Goal: Task Accomplishment & Management: Use online tool/utility

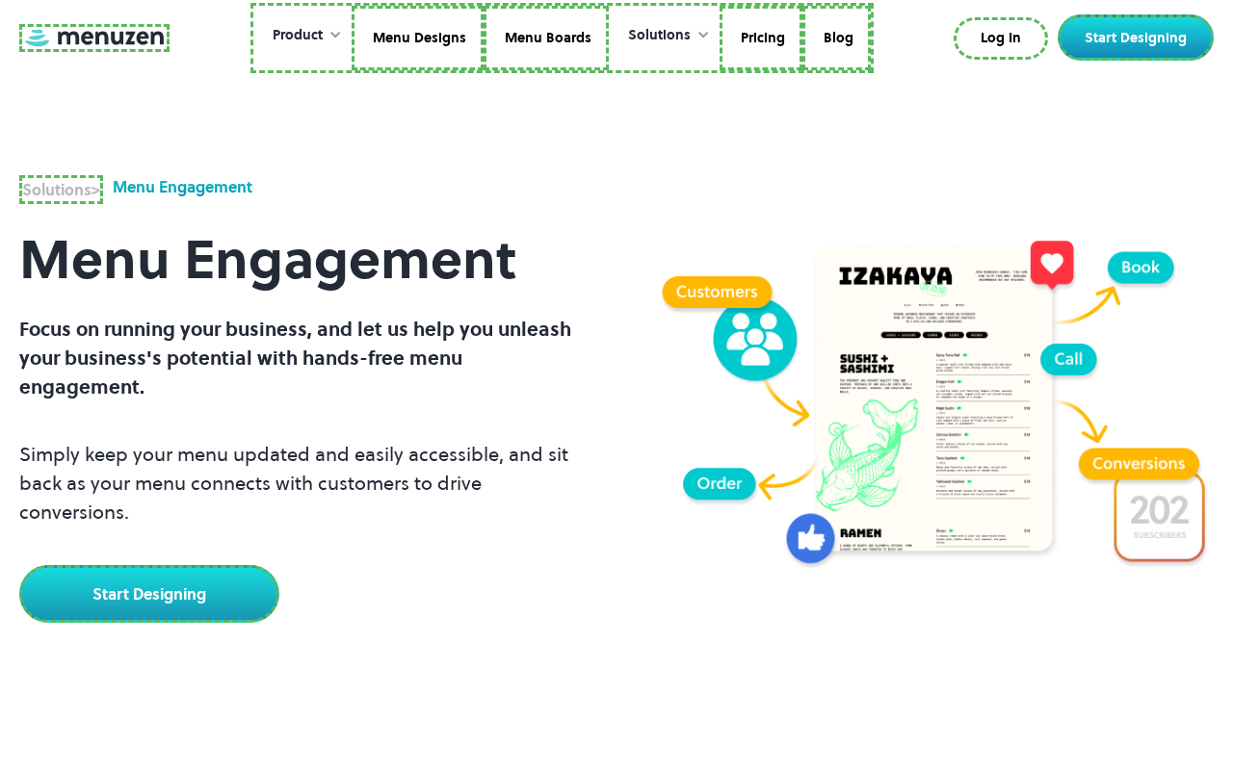
click at [91, 38] on link at bounding box center [94, 38] width 150 height 28
click at [416, 38] on link "Menu Designs" at bounding box center [415, 38] width 132 height 65
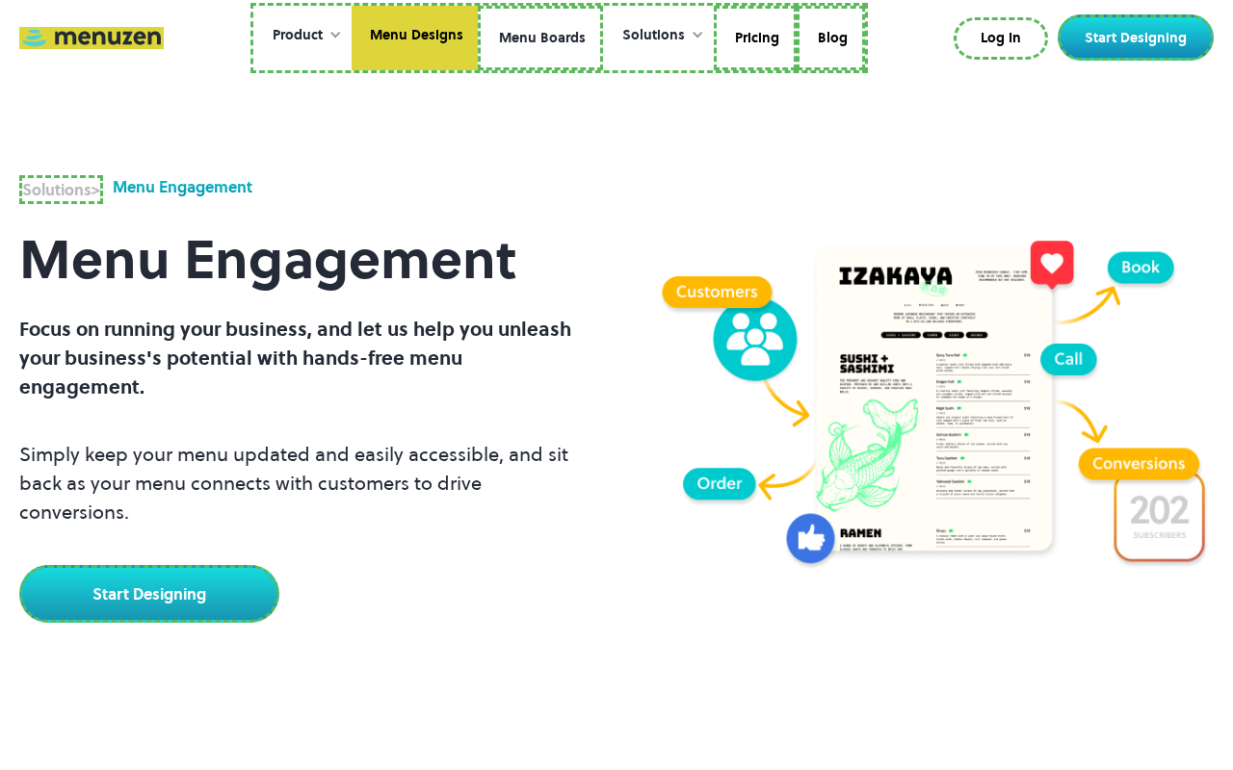
click at [539, 38] on link "Menu Boards" at bounding box center [540, 38] width 125 height 65
click at [750, 38] on link "Pricing" at bounding box center [752, 38] width 83 height 65
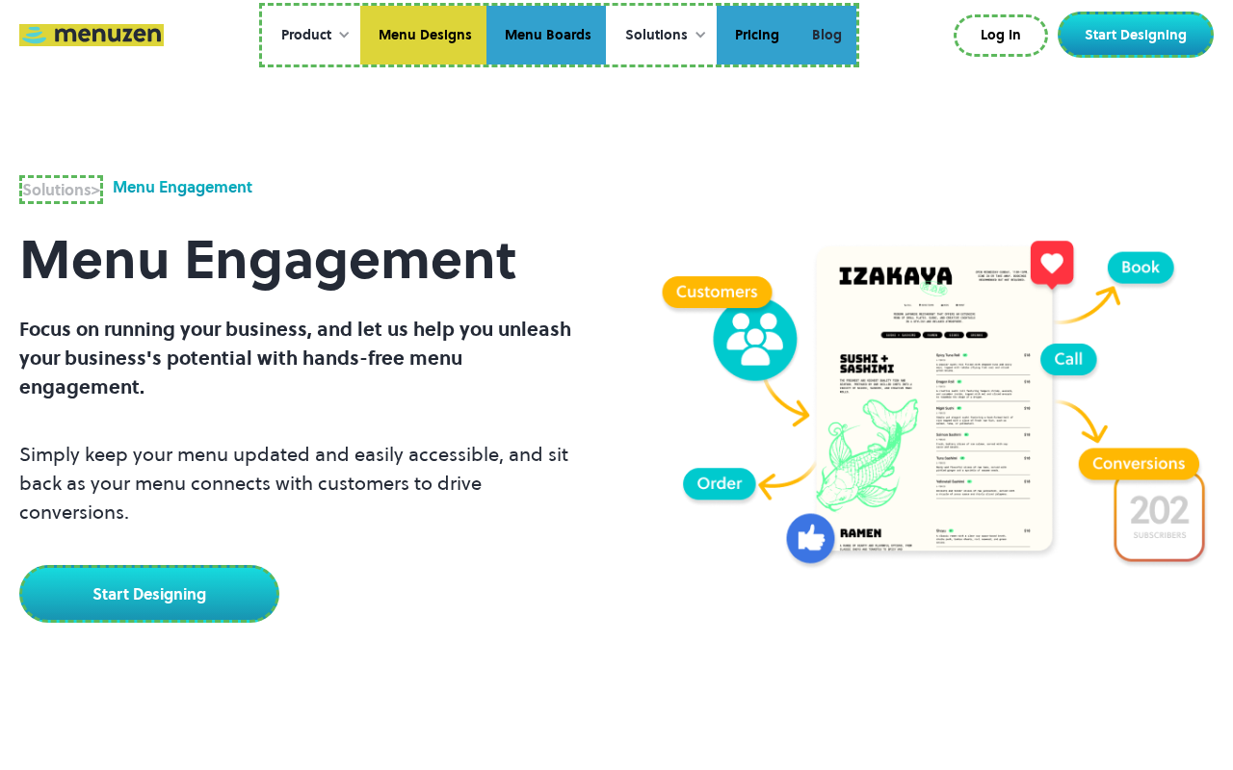
click at [824, 35] on link "Blog" at bounding box center [825, 36] width 63 height 60
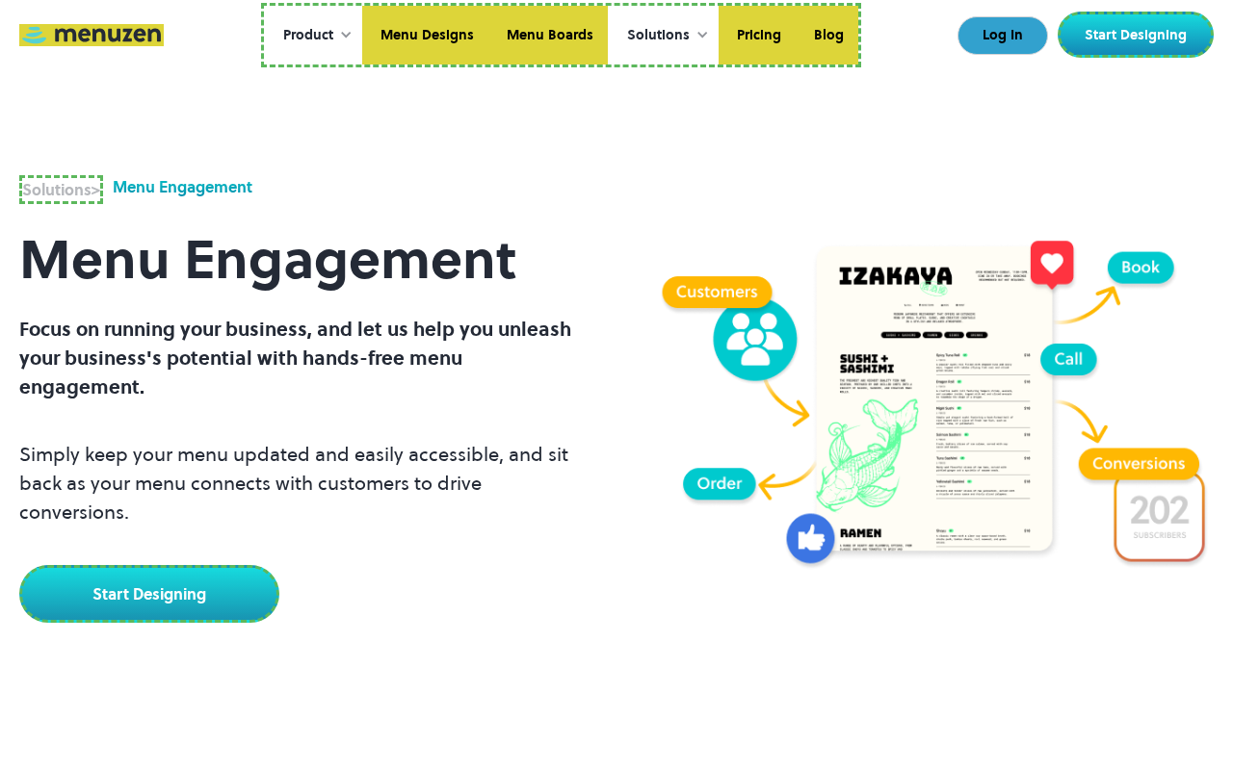
click at [1004, 36] on link "Log In" at bounding box center [1002, 35] width 91 height 39
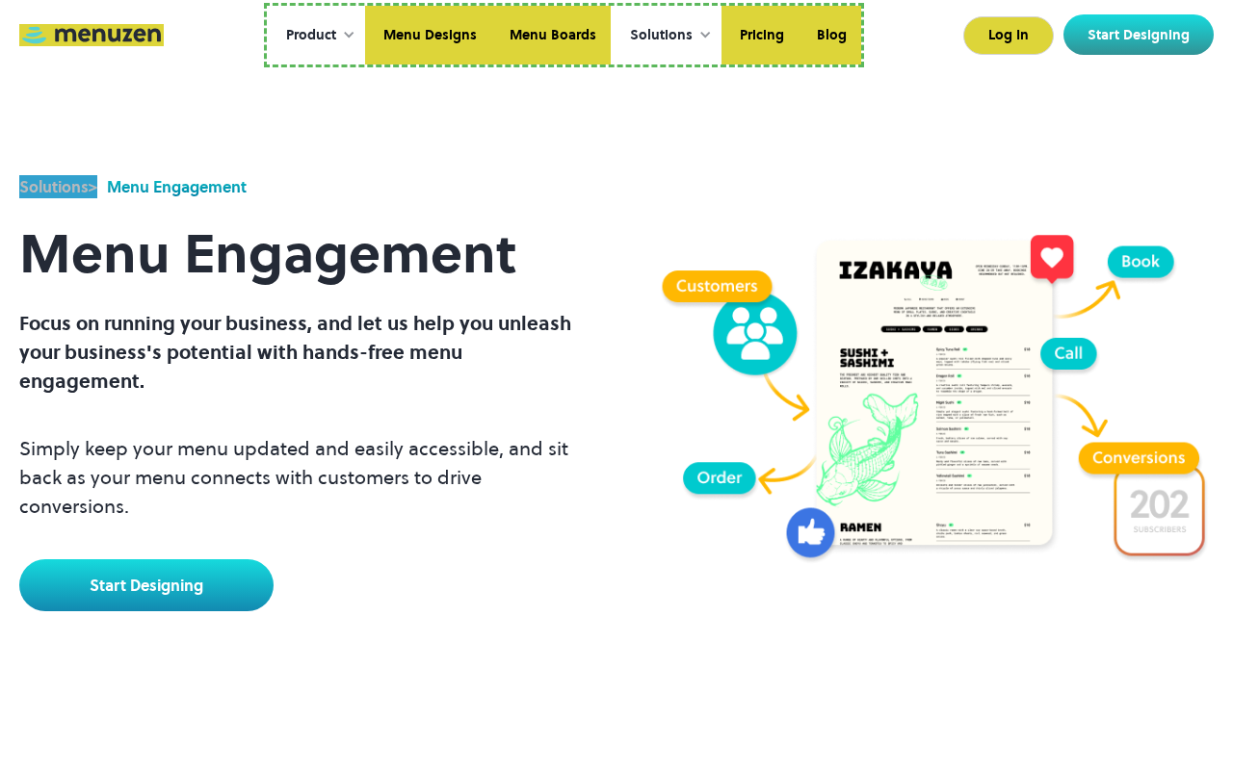
click at [146, 586] on link "Start Designing" at bounding box center [146, 586] width 254 height 52
